Goal: Transaction & Acquisition: Purchase product/service

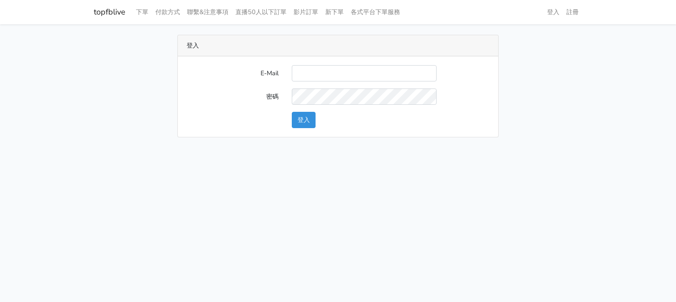
click at [321, 73] on input "E-Mail" at bounding box center [364, 73] width 145 height 16
type input "[EMAIL_ADDRESS][DOMAIN_NAME]"
click at [306, 114] on button "登入" at bounding box center [304, 120] width 24 height 16
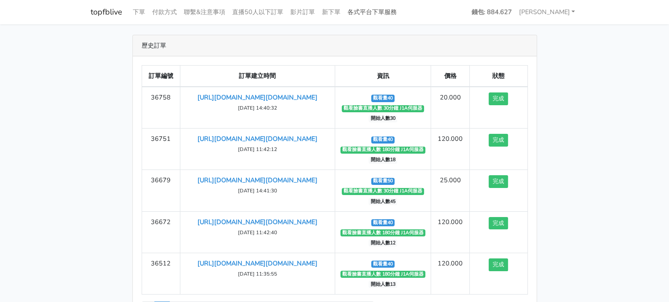
click at [368, 12] on link "各式平台下單服務" at bounding box center [372, 12] width 56 height 17
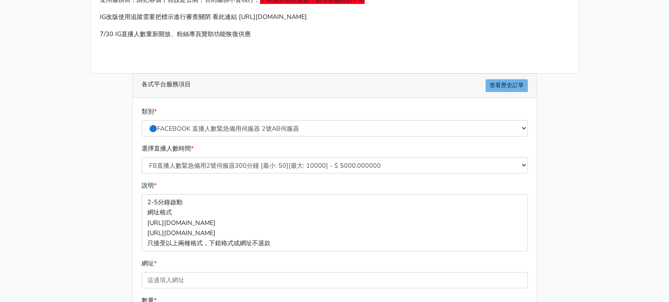
scroll to position [132, 0]
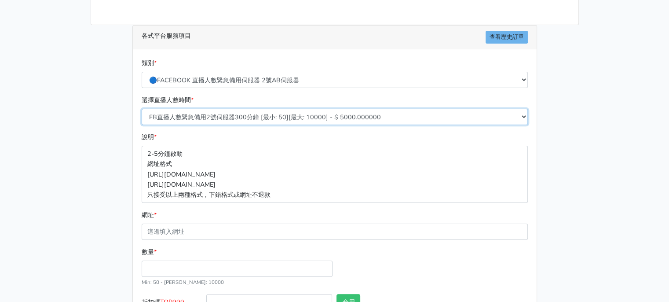
click at [262, 117] on select "FB直播人數緊急備用2號伺服器300分鐘 [最小: 50][最大: 10000] - $ 5000.000000 FB直播人數緊急備用2號伺服器60分鐘 [最…" at bounding box center [335, 117] width 386 height 16
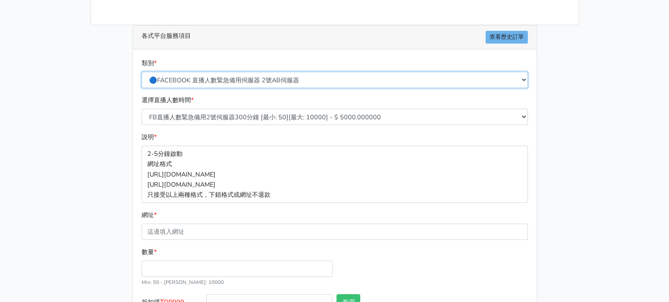
click at [273, 72] on select "🔵FACEBOOK 直播人數緊急備用伺服器 2號AB伺服器 🔵FACEBOOK 網軍專用貼文留言 安全保密 🔵FACEBOOK 直播人數緊急備用伺服器 J1 …" at bounding box center [335, 80] width 386 height 16
select select "🔵FACEBOOK 直播人數伺服器 自然增加人數 J1A伺服器"
click at [142, 72] on select "🔵FACEBOOK 直播人數緊急備用伺服器 2號AB伺服器 🔵FACEBOOK 網軍專用貼文留言 安全保密 🔵FACEBOOK 直播人數緊急備用伺服器 J1 …" at bounding box center [335, 80] width 386 height 16
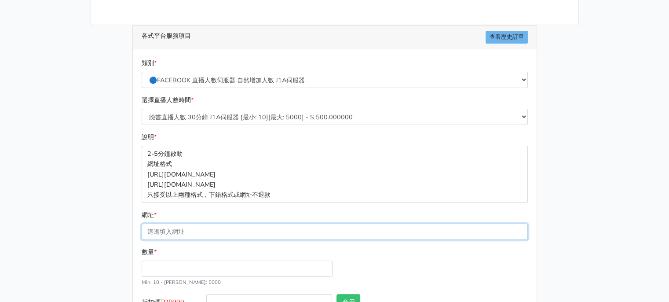
click at [230, 229] on input "網址 *" at bounding box center [335, 232] width 386 height 16
paste input "[URL][DOMAIN_NAME][DOMAIN_NAME]"
type input "[URL][DOMAIN_NAME][DOMAIN_NAME]"
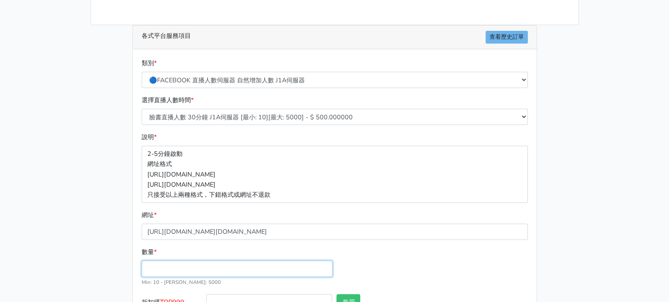
click at [204, 261] on input "數量 *" at bounding box center [237, 269] width 191 height 16
type input "40"
type input "20.000"
click at [379, 264] on div "數量 * 40 Min: 10 - Max: 5000" at bounding box center [334, 270] width 391 height 47
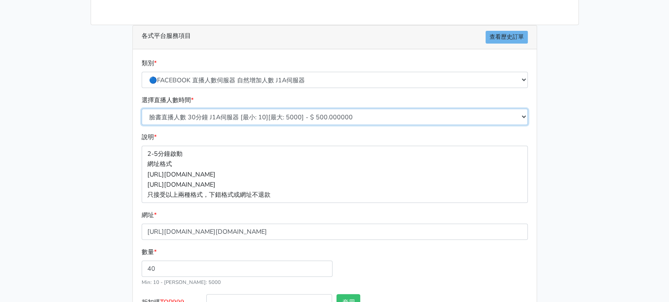
click at [305, 122] on select "臉書直播人數 30分鐘 J1A伺服器 [最小: 10][最大: 5000] - $ 500.000000 臉書直播人數 60分鐘 J1A伺服器 [最小: 10…" at bounding box center [335, 117] width 386 height 16
select select "624"
click at [142, 109] on select "臉書直播人數 30分鐘 J1A伺服器 [最小: 10][最大: 5000] - $ 500.000000 臉書直播人數 60分鐘 J1A伺服器 [最小: 10…" at bounding box center [335, 117] width 386 height 16
type input "120.000"
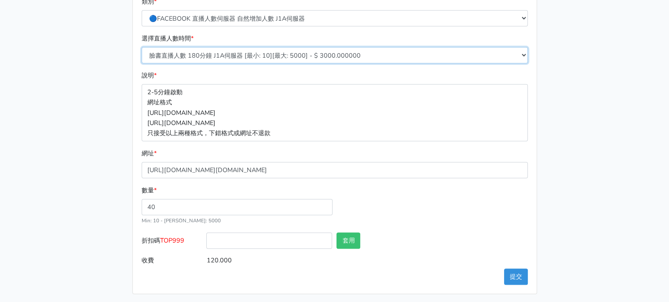
scroll to position [195, 0]
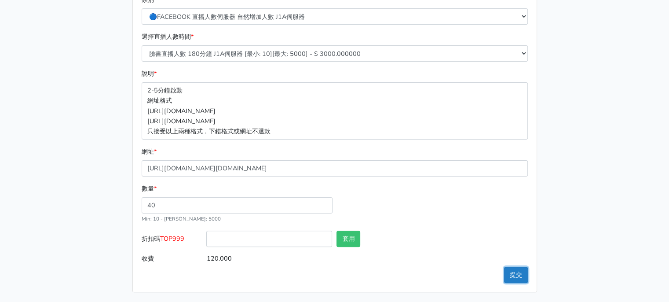
click at [509, 274] on button "提交" at bounding box center [516, 275] width 24 height 16
